Goal: Use online tool/utility: Utilize a website feature to perform a specific function

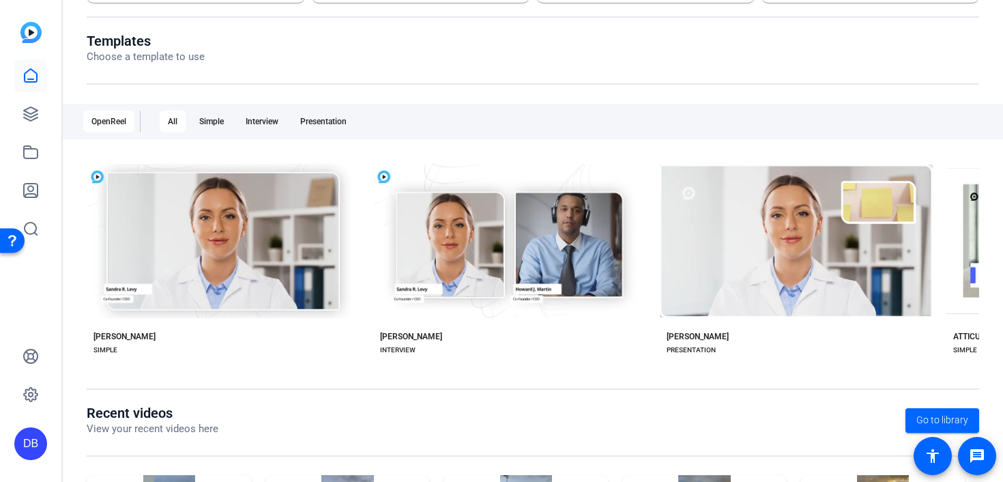
scroll to position [291, 0]
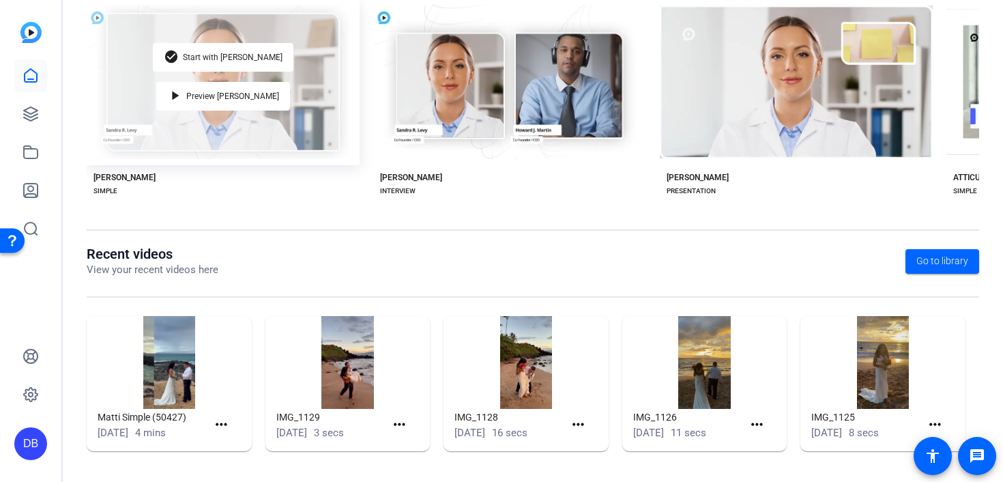
click at [233, 126] on div "check_circle Start with [PERSON_NAME] play_arrow Preview [PERSON_NAME]" at bounding box center [223, 82] width 273 height 167
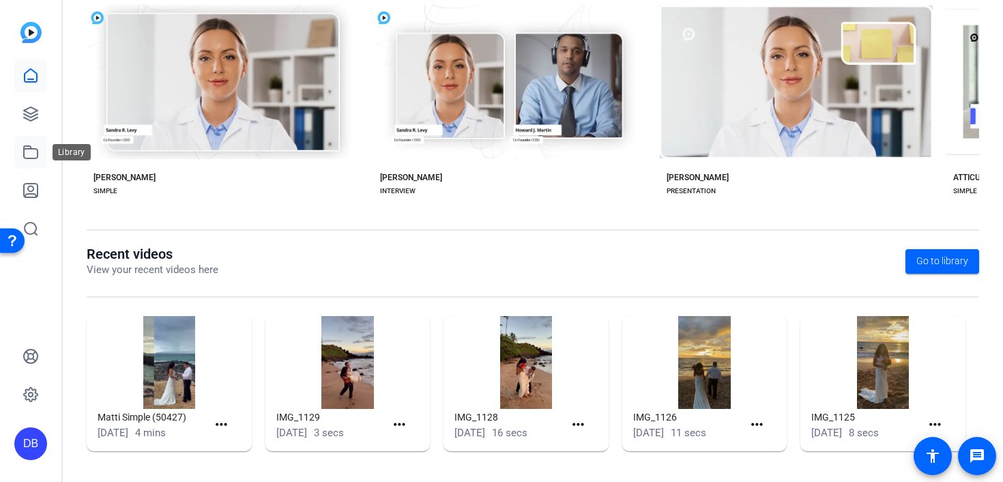
click at [27, 152] on icon at bounding box center [31, 152] width 16 height 16
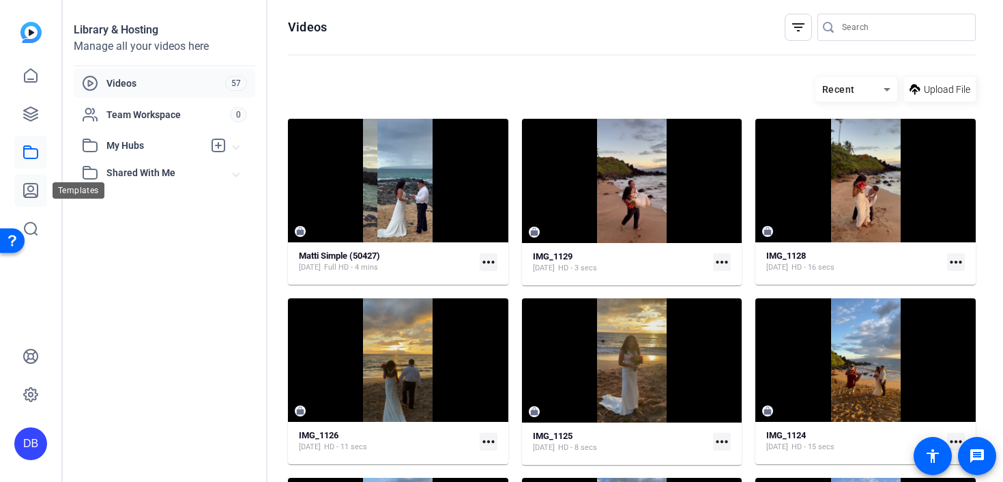
click at [27, 192] on icon at bounding box center [31, 190] width 16 height 16
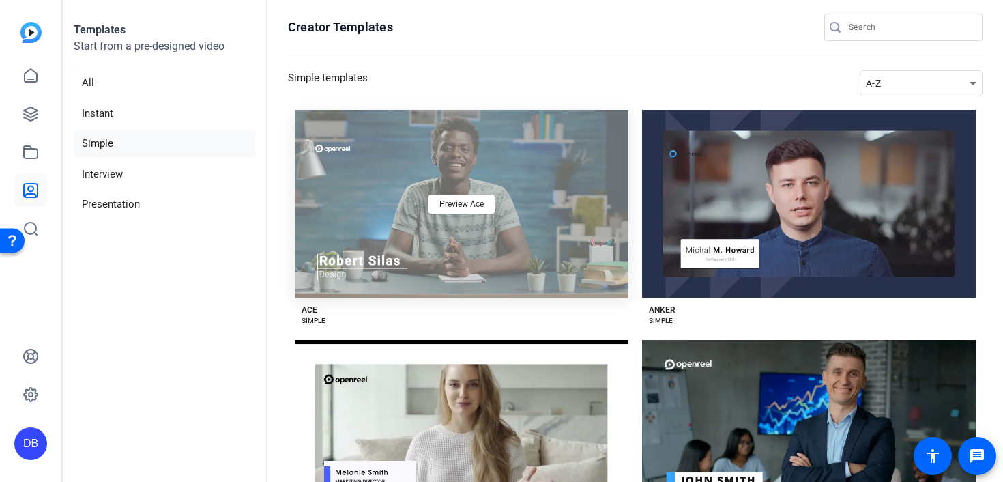
click at [418, 213] on div "Preview Ace" at bounding box center [462, 204] width 334 height 188
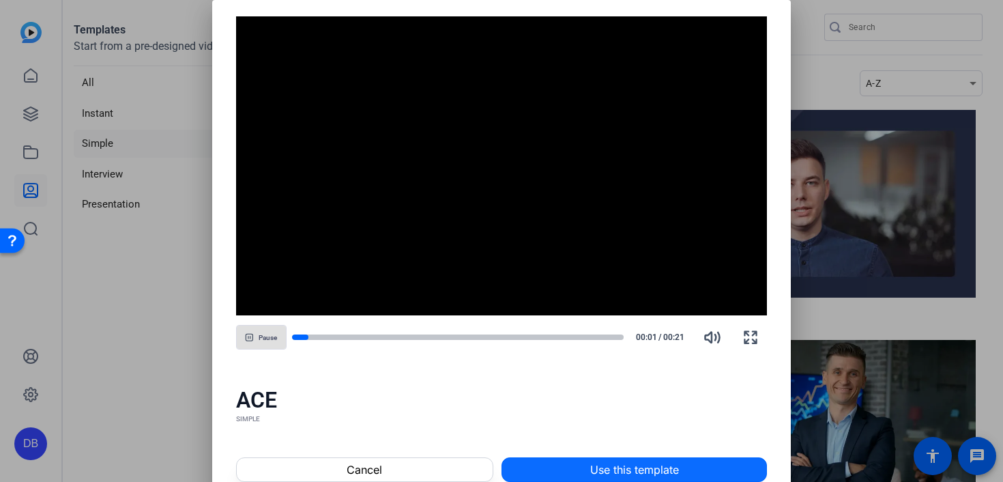
click at [627, 461] on span "Use this template" at bounding box center [634, 469] width 89 height 16
